Goal: Task Accomplishment & Management: Complete application form

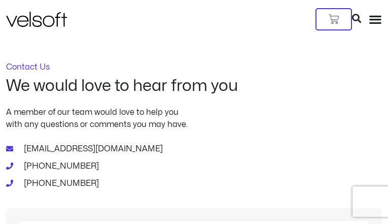
type input "**********"
type input "*********"
type input "**********"
